Goal: Navigation & Orientation: Find specific page/section

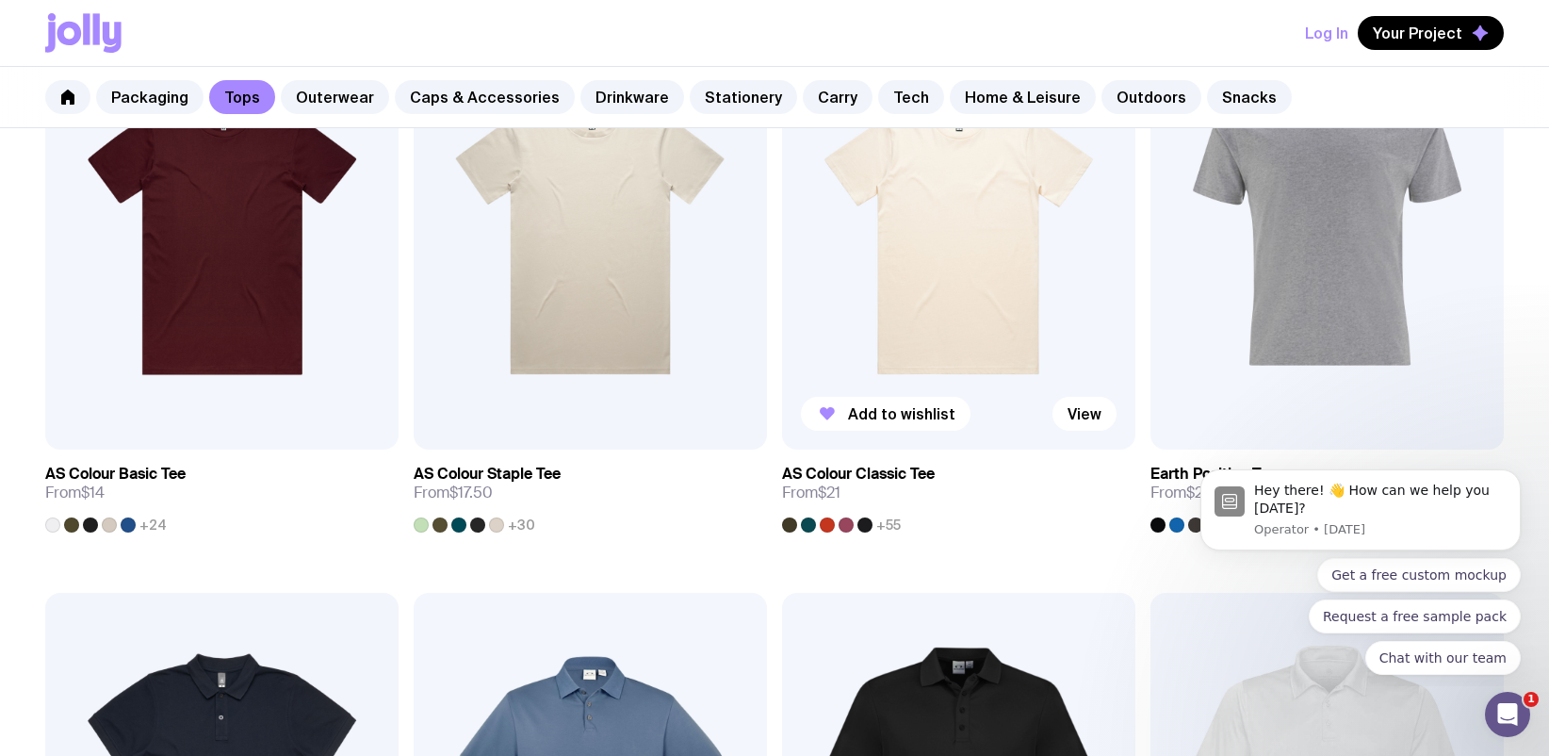
scroll to position [293, 0]
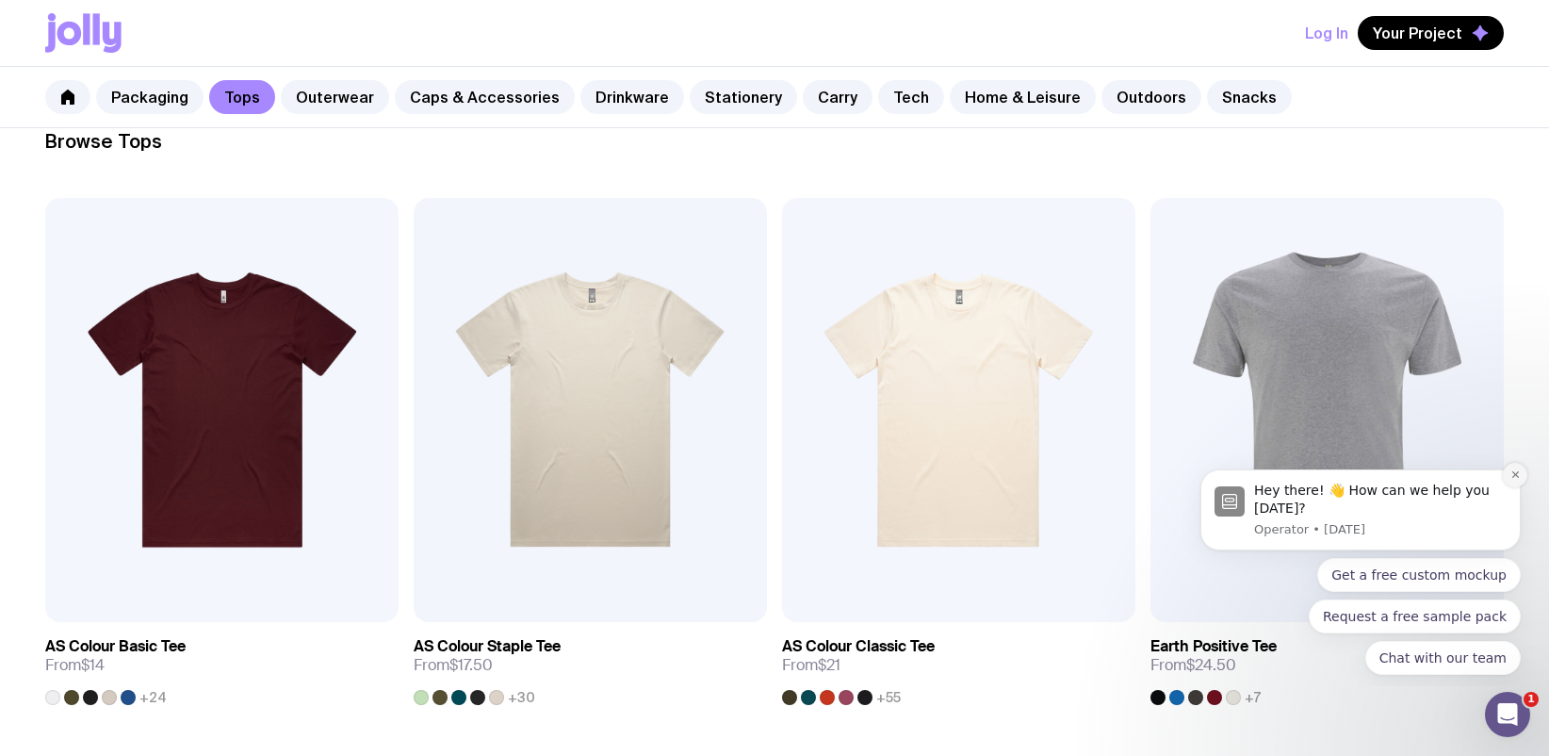
click at [1518, 472] on icon "Dismiss notification" at bounding box center [1515, 474] width 10 height 10
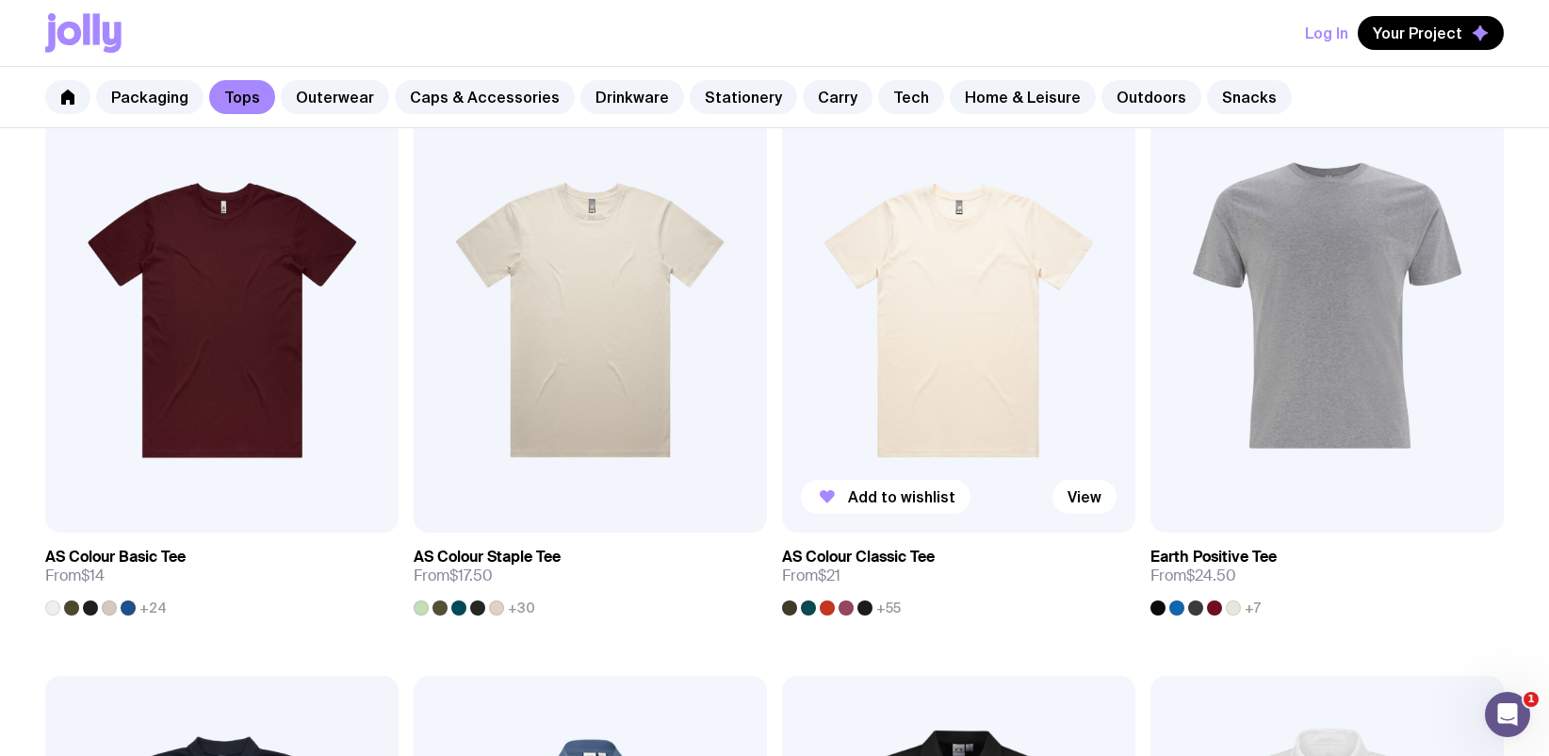
scroll to position [301, 0]
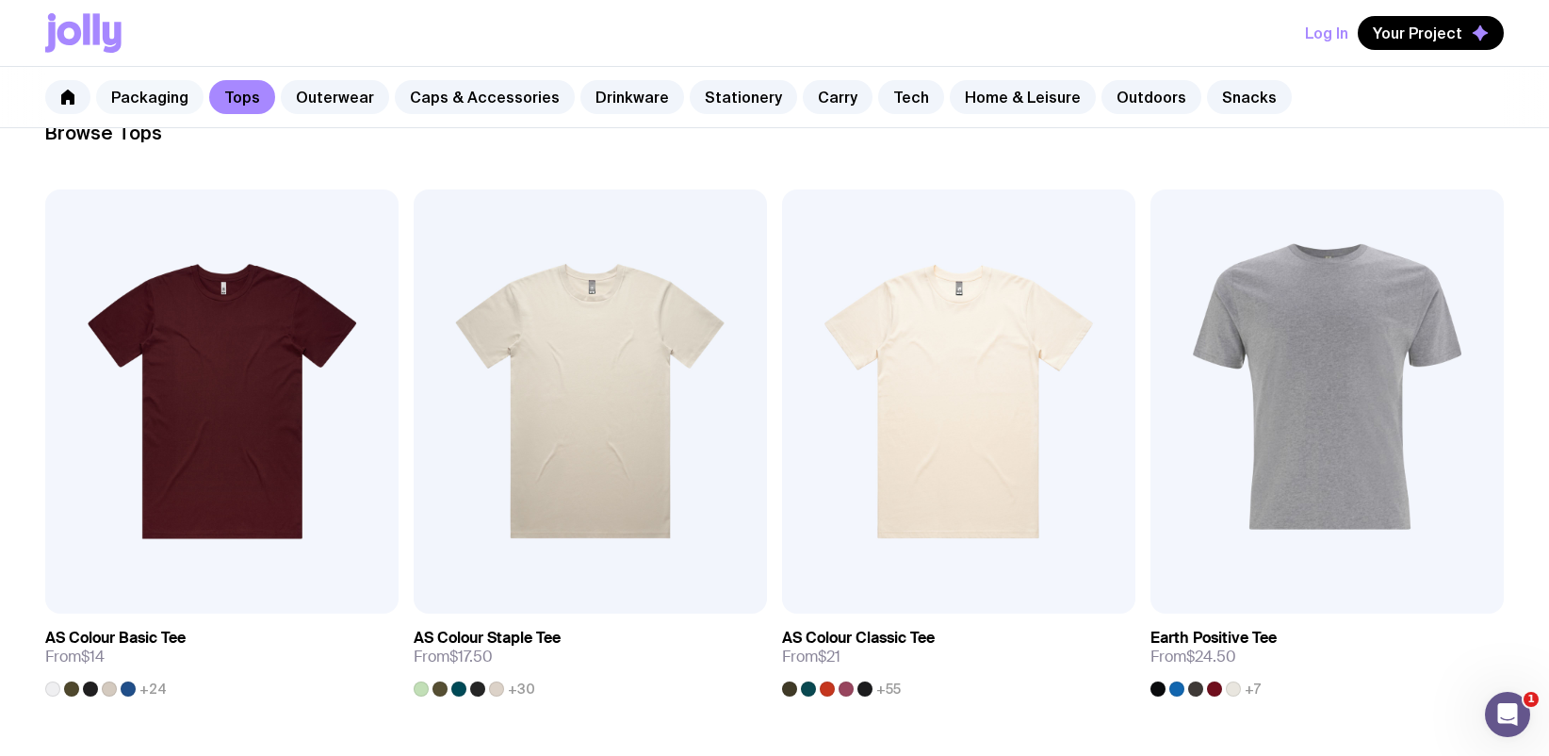
click at [152, 96] on link "Packaging" at bounding box center [149, 97] width 107 height 34
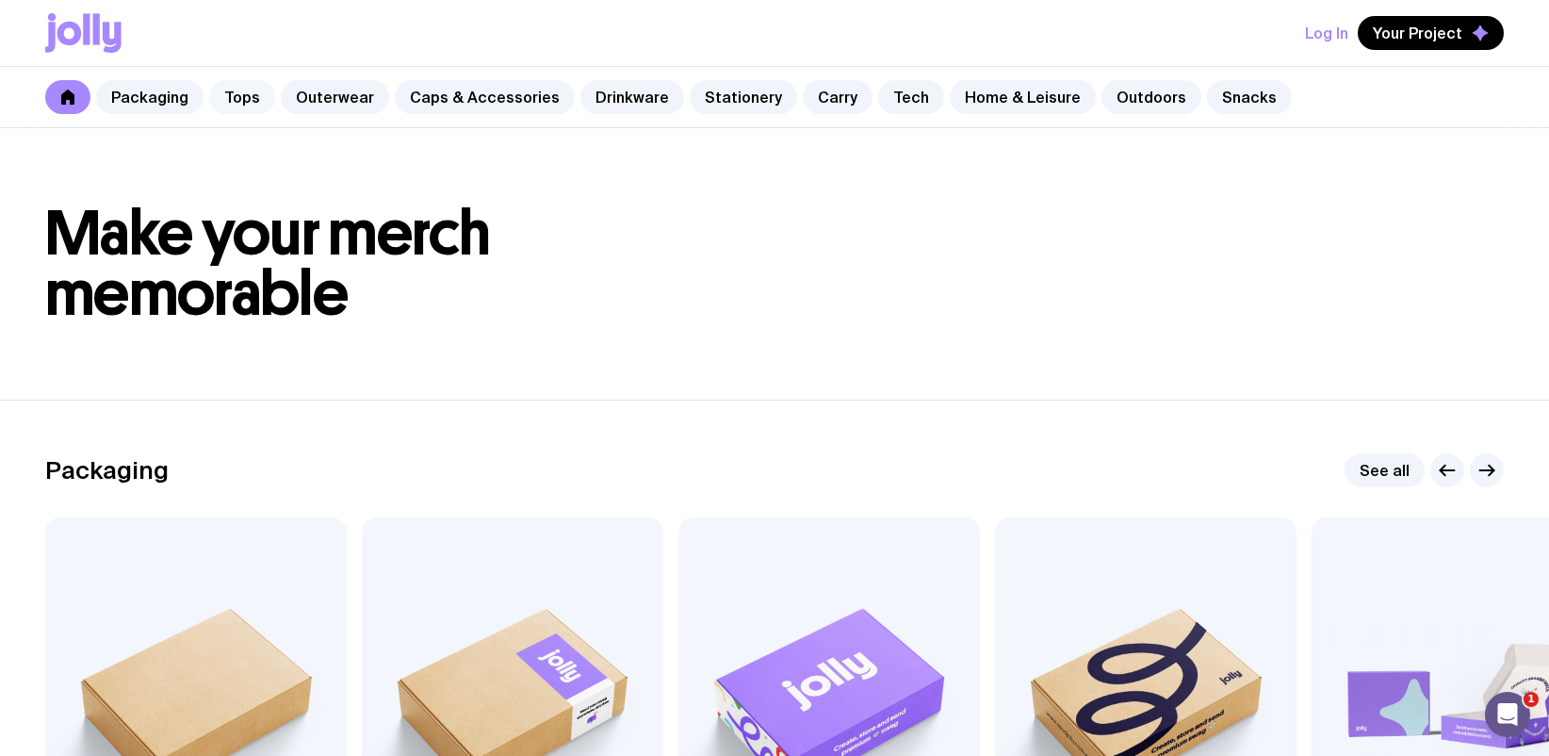
click at [235, 103] on link "Tops" at bounding box center [242, 97] width 66 height 34
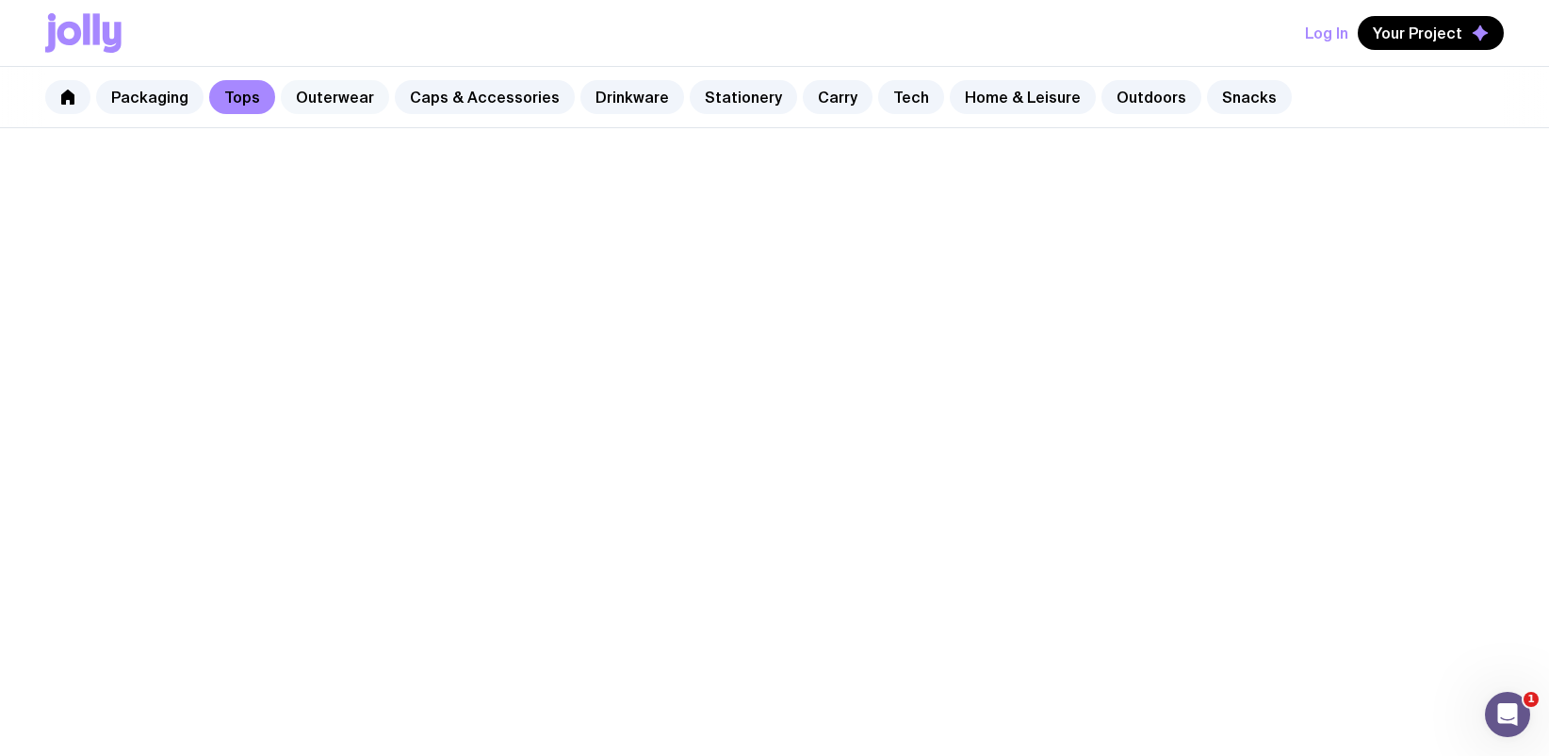
click at [348, 91] on link "Outerwear" at bounding box center [335, 97] width 108 height 34
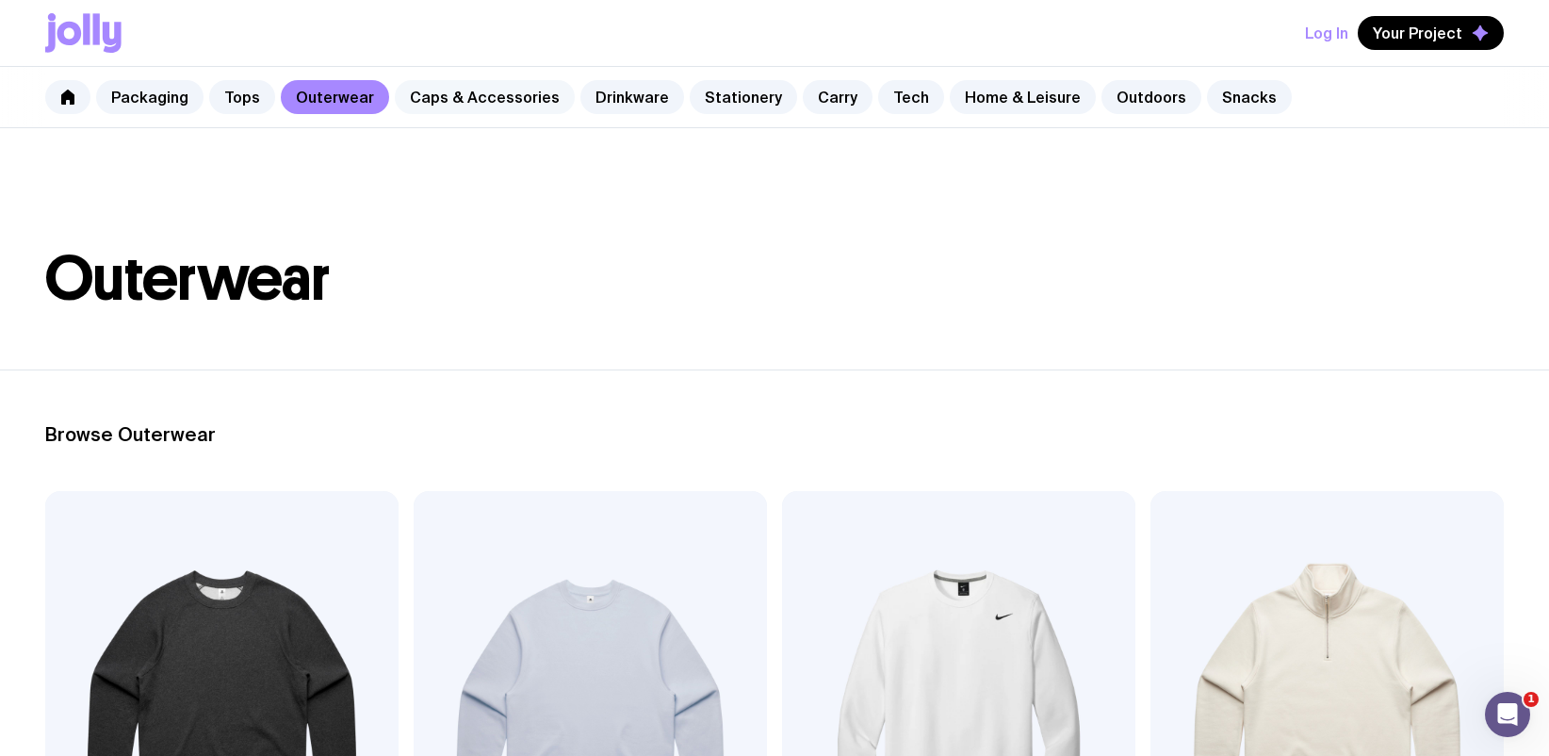
click at [497, 96] on link "Caps & Accessories" at bounding box center [485, 97] width 180 height 34
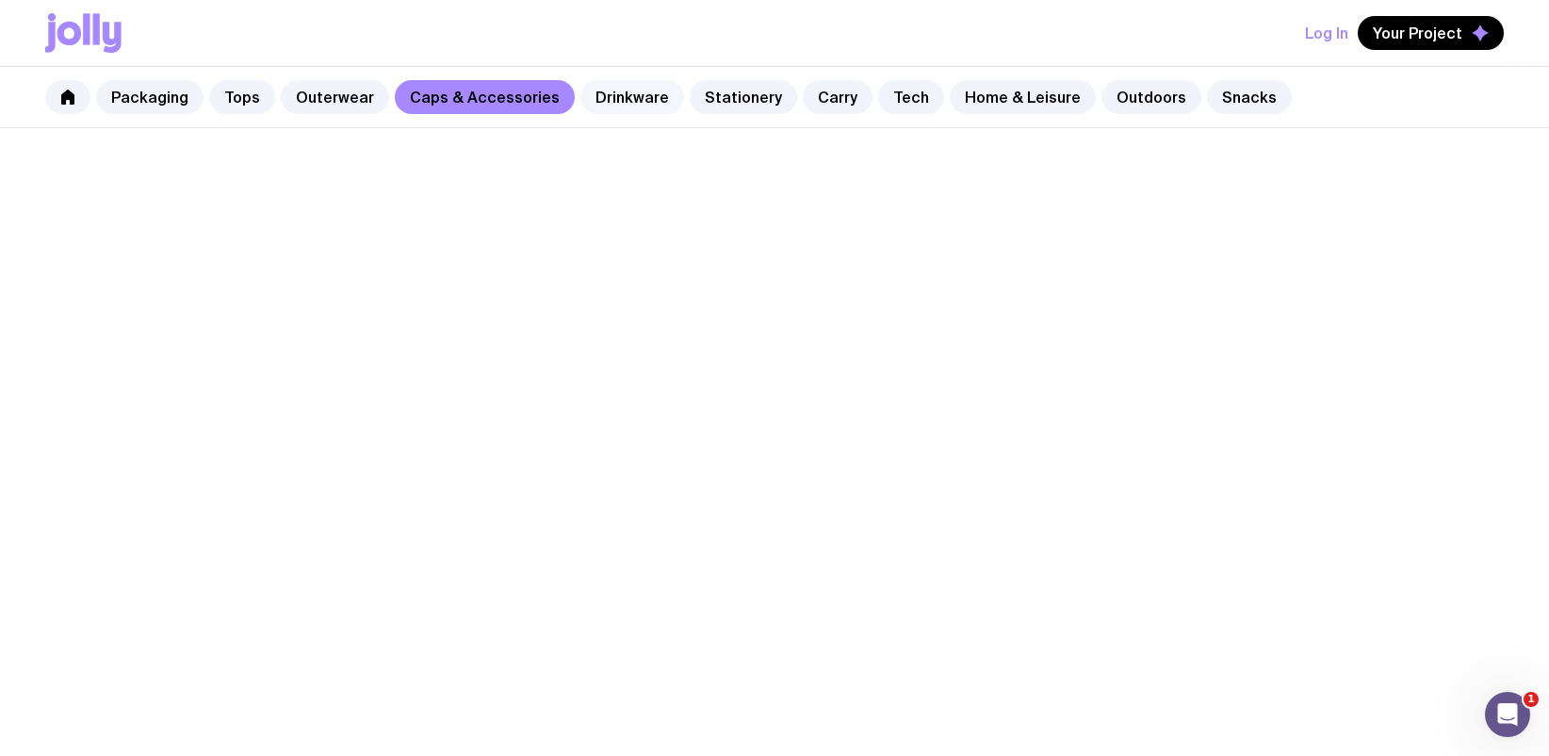
click at [591, 97] on link "Drinkware" at bounding box center [632, 97] width 104 height 34
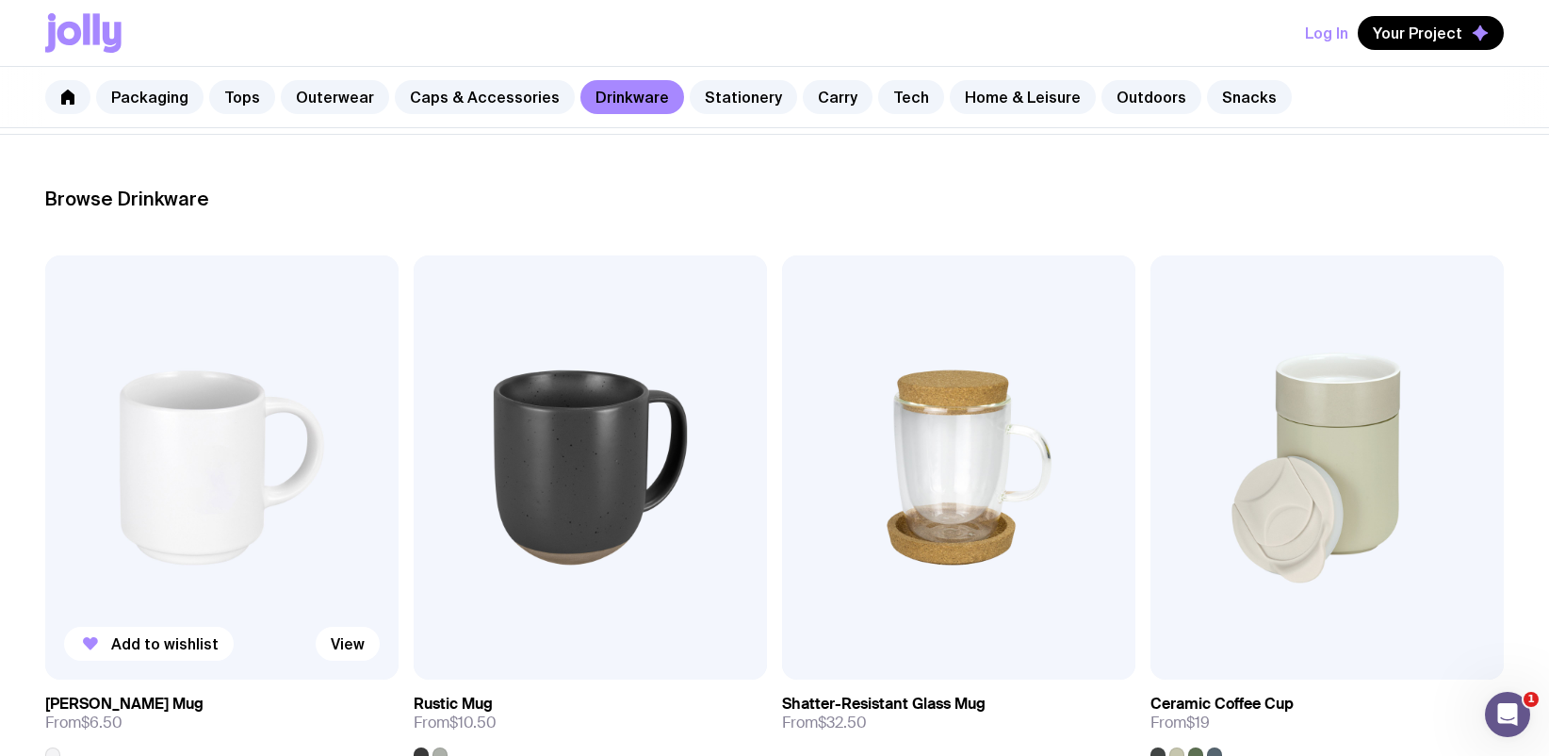
scroll to position [223, 0]
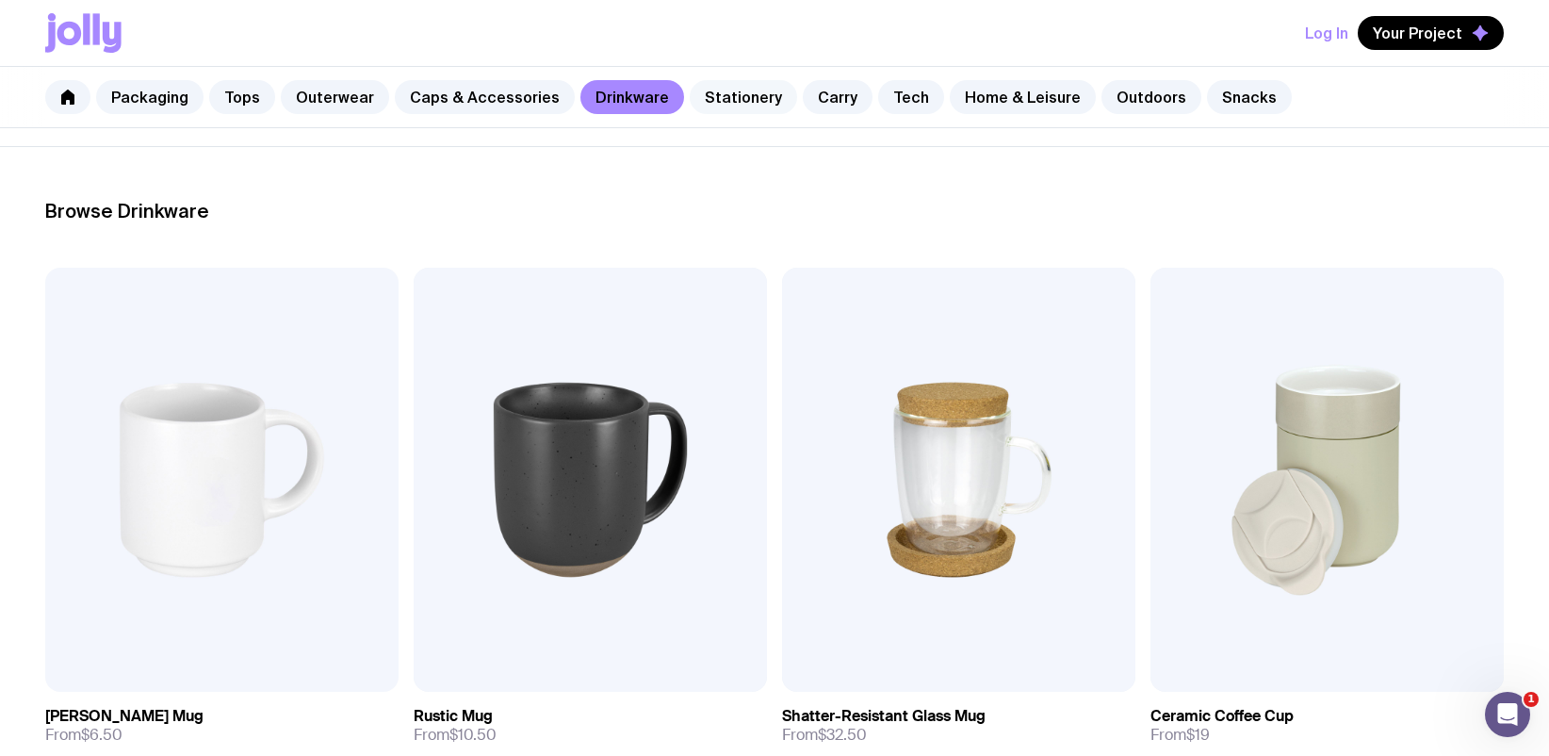
click at [719, 88] on link "Stationery" at bounding box center [743, 97] width 107 height 34
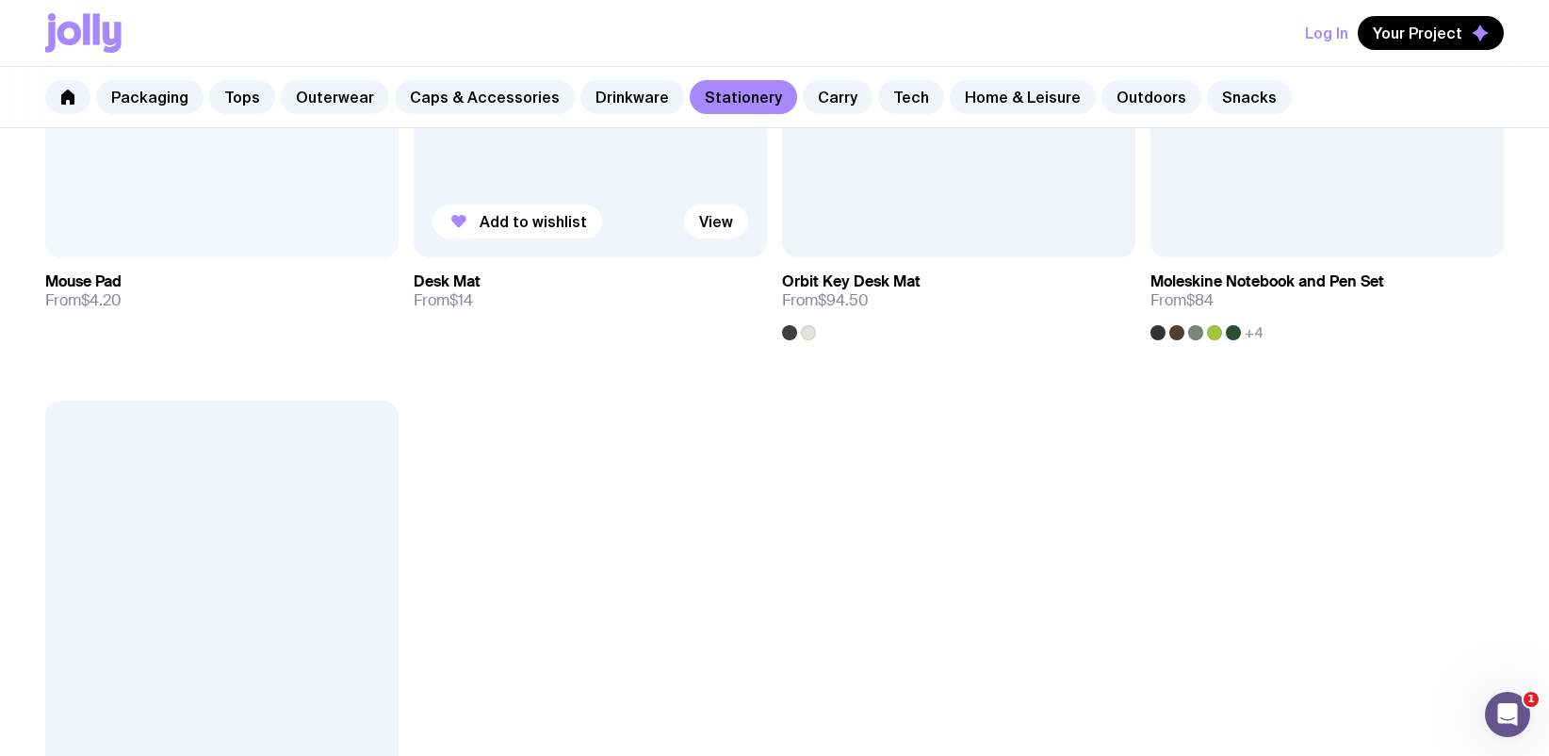
scroll to position [3482, 0]
